Goal: Task Accomplishment & Management: Manage account settings

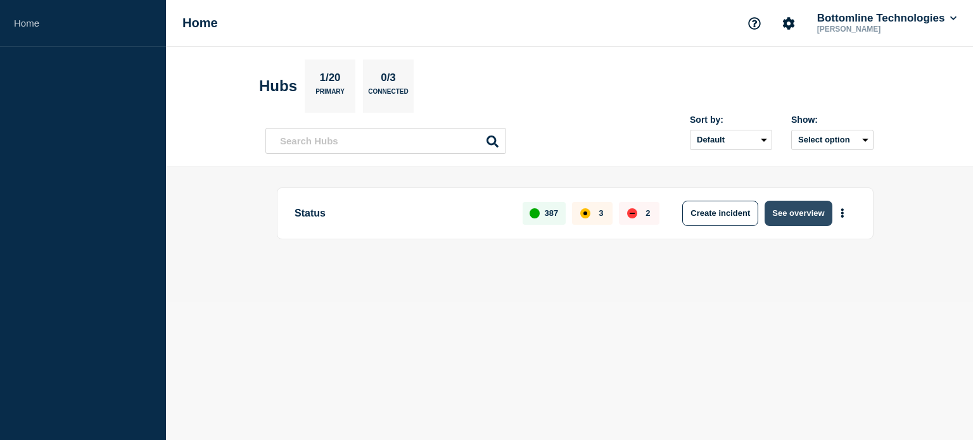
click at [781, 210] on button "See overview" at bounding box center [798, 213] width 67 height 25
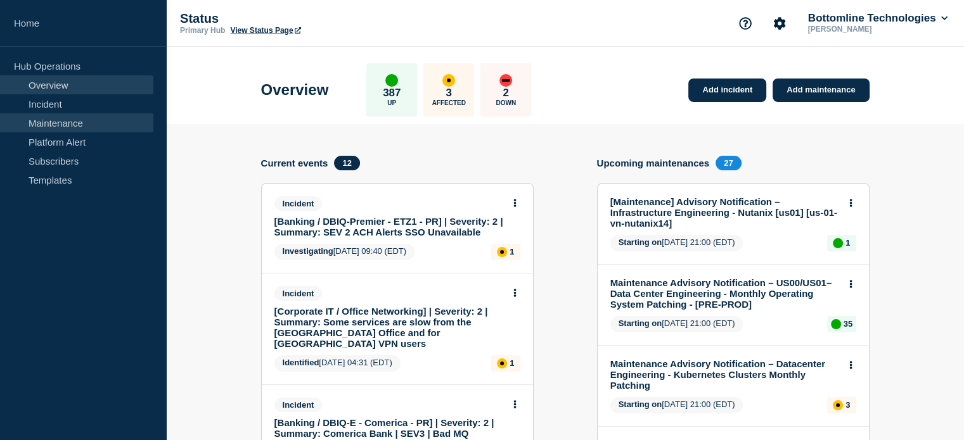
click at [55, 122] on link "Maintenance" at bounding box center [76, 122] width 153 height 19
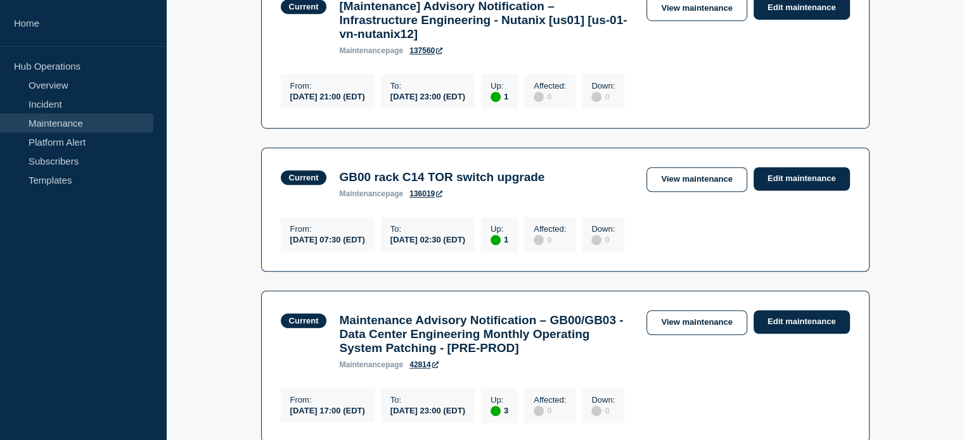
scroll to position [887, 0]
click at [791, 190] on link "Edit maintenance" at bounding box center [801, 178] width 96 height 23
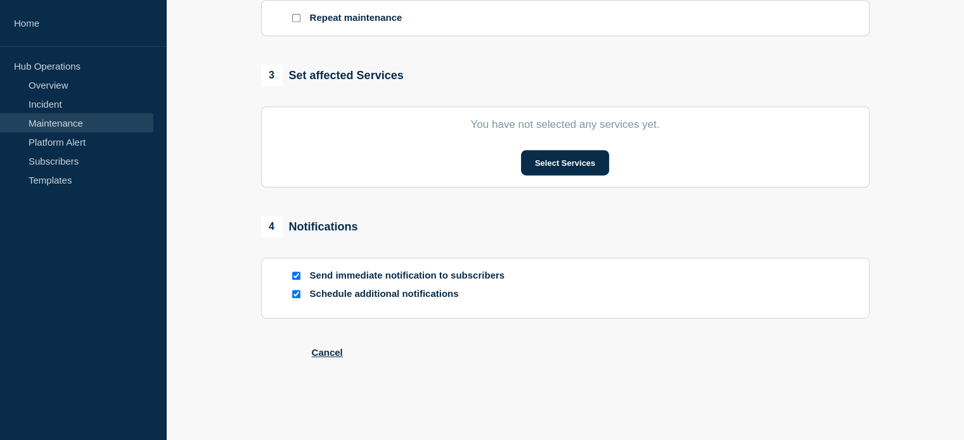
type input "GB00 rack C14 TOR switch upgrade"
type input "07:30"
type input "[DATE]"
type input "02:30"
checkbox input "true"
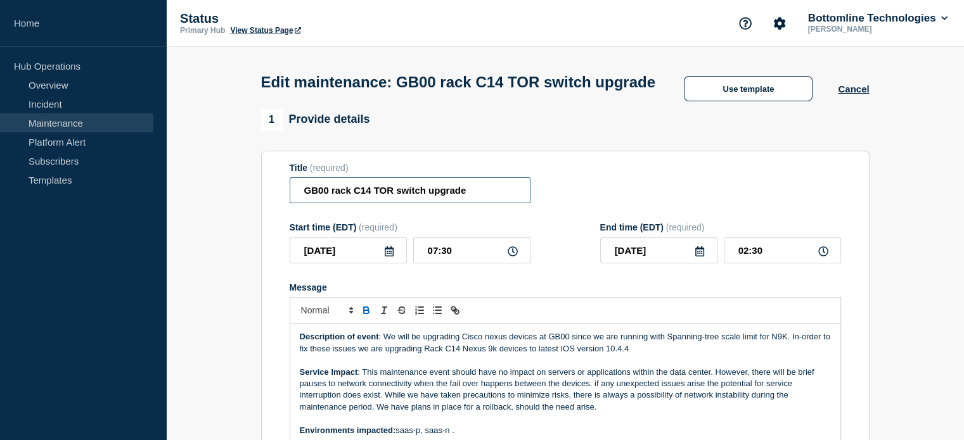
click at [299, 203] on input "GB00 rack C14 TOR switch upgrade" at bounding box center [410, 190] width 241 height 26
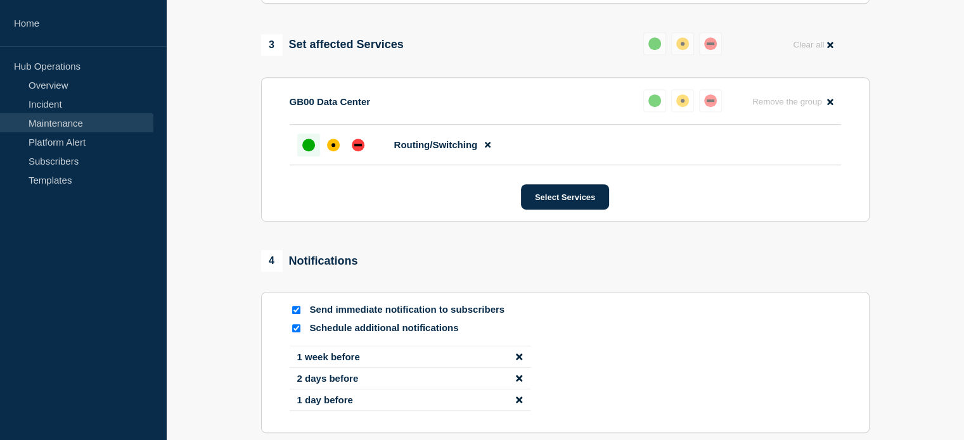
scroll to position [773, 0]
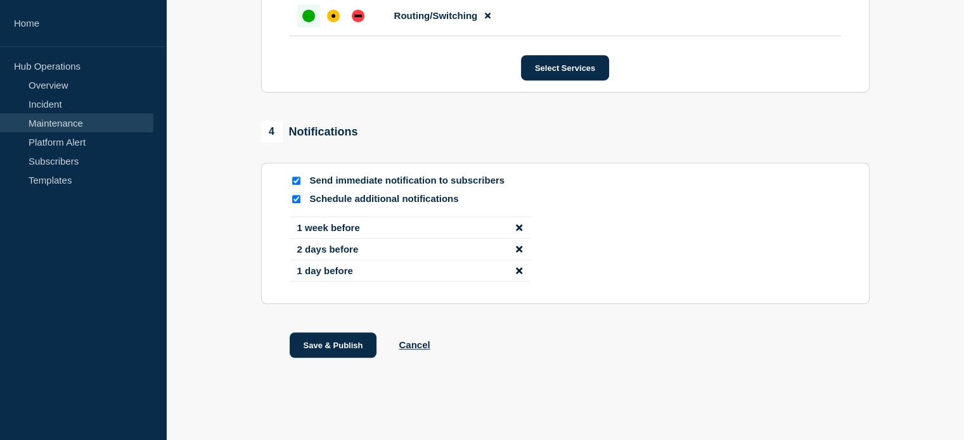
type input "STARTED || GB00 rack C14 TOR switch upgrade"
click at [516, 268] on icon "disable notification 1 day before" at bounding box center [519, 270] width 6 height 6
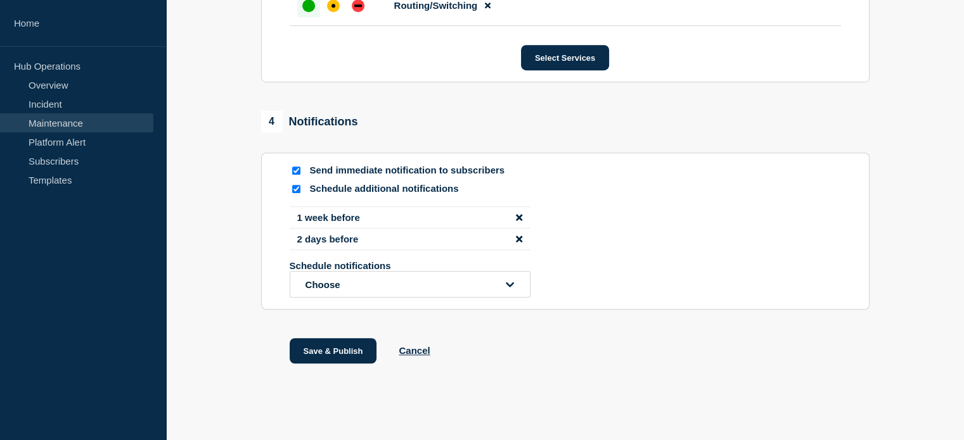
click at [518, 244] on icon "disable notification 2 days before" at bounding box center [519, 239] width 6 height 10
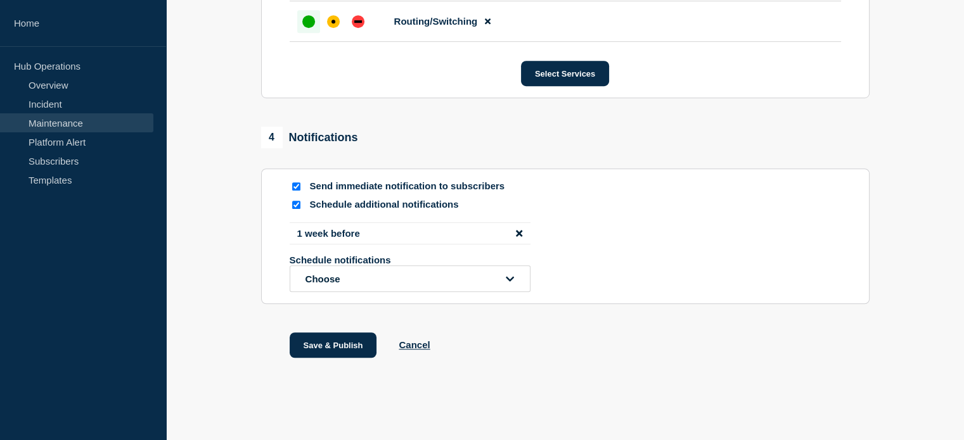
click at [518, 233] on icon "disable notification 1 week before" at bounding box center [519, 233] width 6 height 6
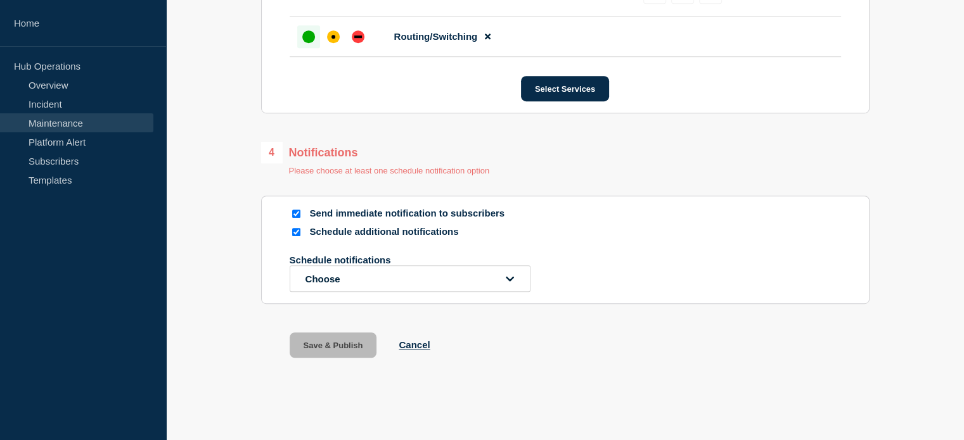
click at [293, 230] on input "Schedule additional notifications" at bounding box center [296, 232] width 8 height 8
checkbox input "false"
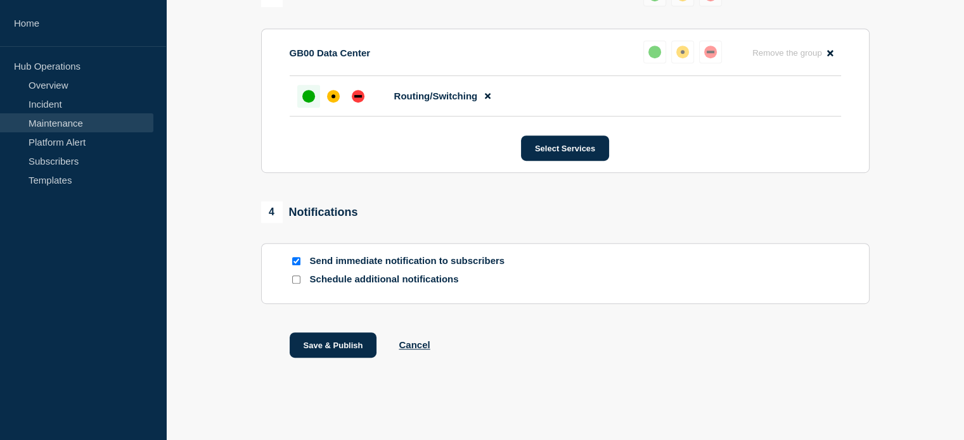
scroll to position [692, 0]
click at [319, 340] on button "Save & Publish" at bounding box center [333, 345] width 87 height 25
